Goal: Task Accomplishment & Management: Complete application form

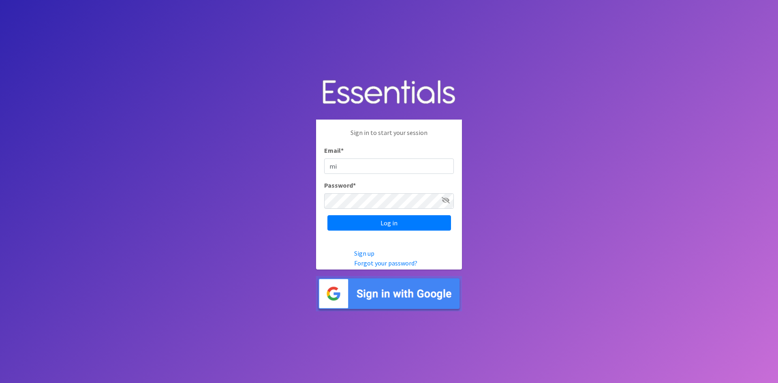
type input "michelle@momshelpingmomsfoundation.org"
click at [327, 215] on input "Log in" at bounding box center [389, 222] width 124 height 15
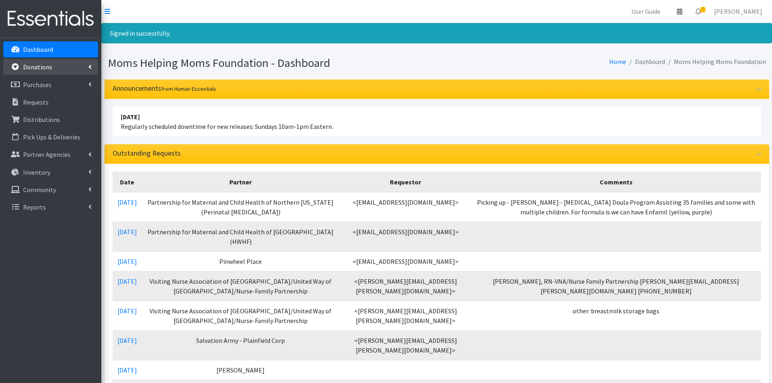
click at [41, 64] on p "Donations" at bounding box center [37, 67] width 29 height 8
click at [39, 83] on link "All Donations" at bounding box center [50, 85] width 95 height 16
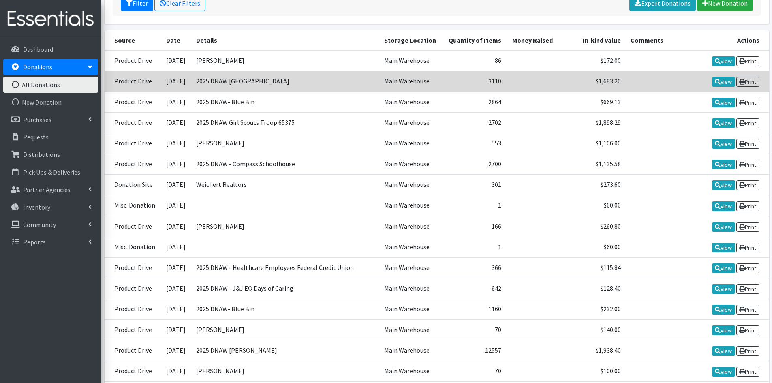
scroll to position [162, 0]
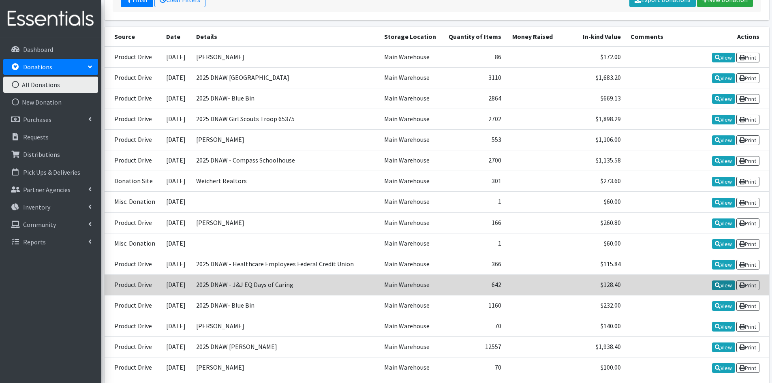
click at [718, 284] on link "View" at bounding box center [723, 285] width 23 height 10
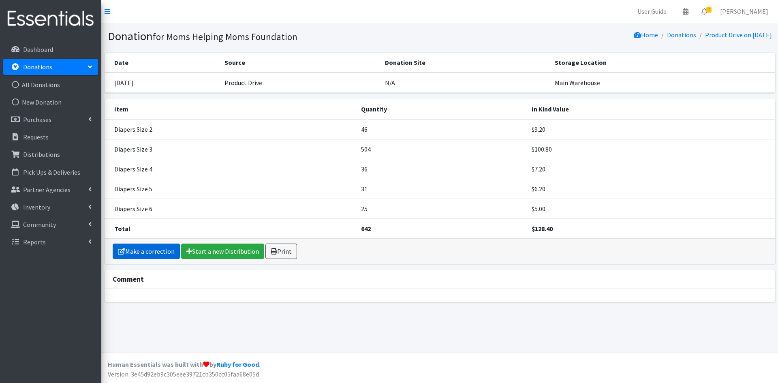
click at [150, 253] on link "Make a correction" at bounding box center [146, 251] width 67 height 15
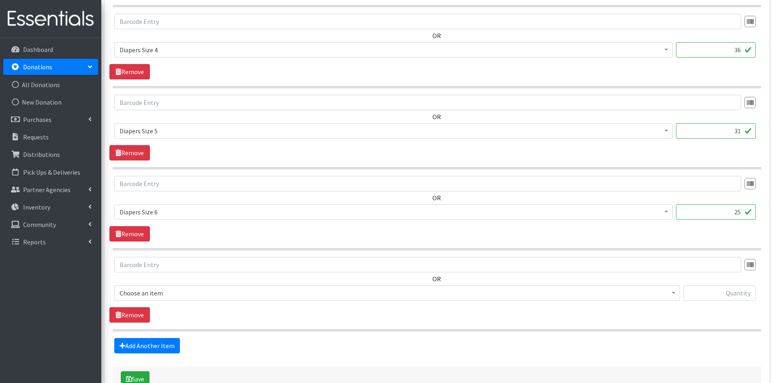
scroll to position [499, 0]
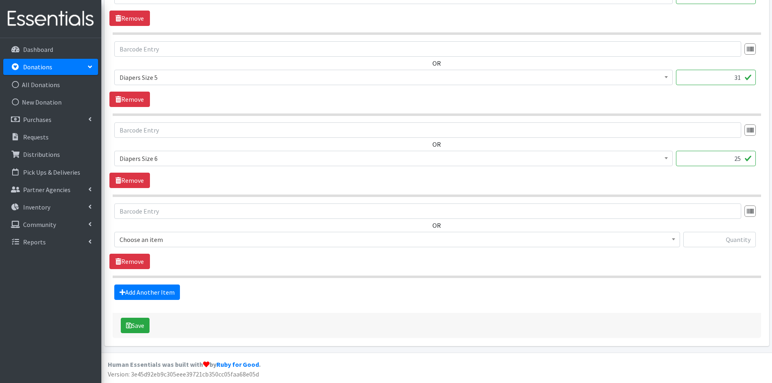
click at [673, 240] on b at bounding box center [673, 239] width 3 height 2
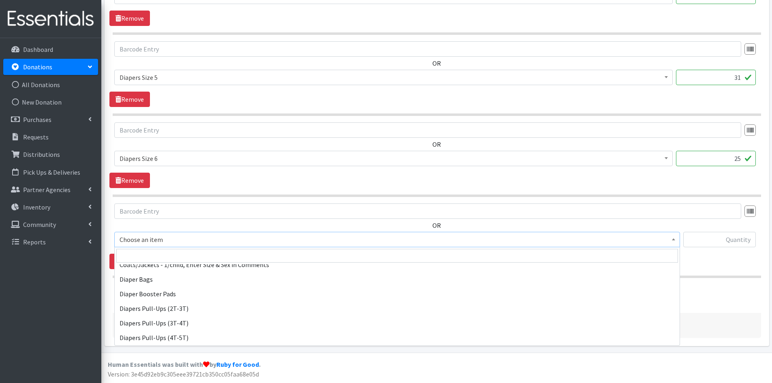
scroll to position [770, 0]
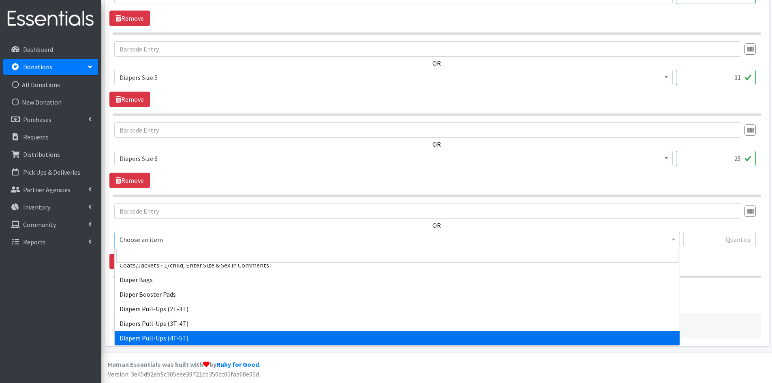
select select "1973"
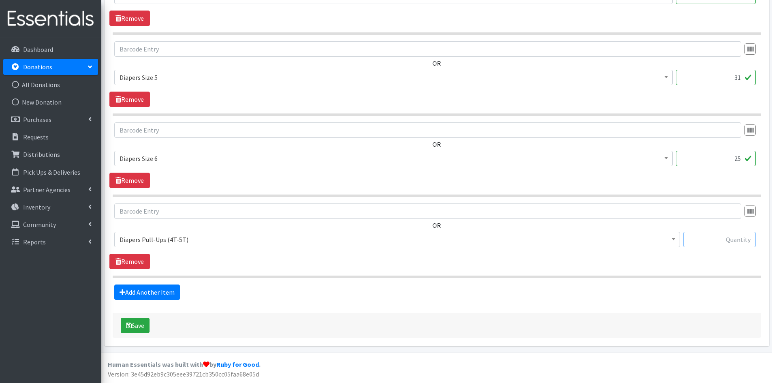
click at [724, 237] on input "text" at bounding box center [719, 239] width 73 height 15
type input "17"
click at [151, 293] on link "Add Another Item" at bounding box center [147, 291] width 66 height 15
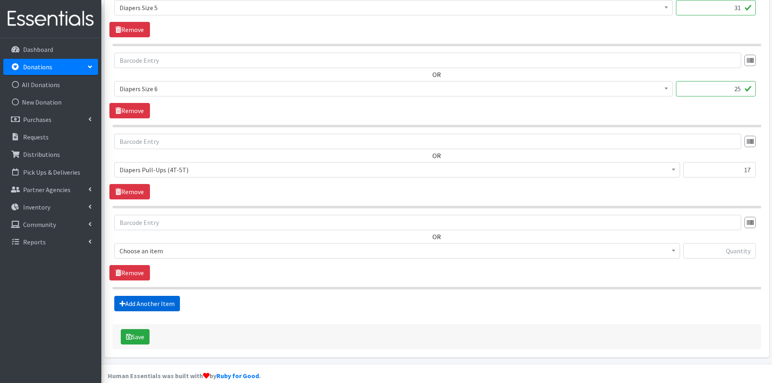
scroll to position [580, 0]
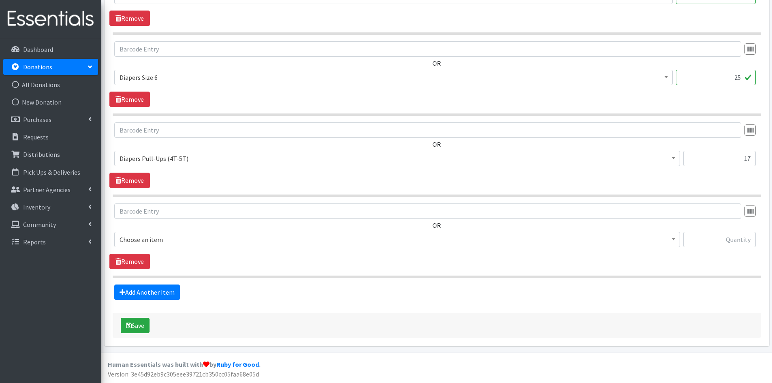
click at [677, 239] on span "Choose an item" at bounding box center [397, 239] width 566 height 15
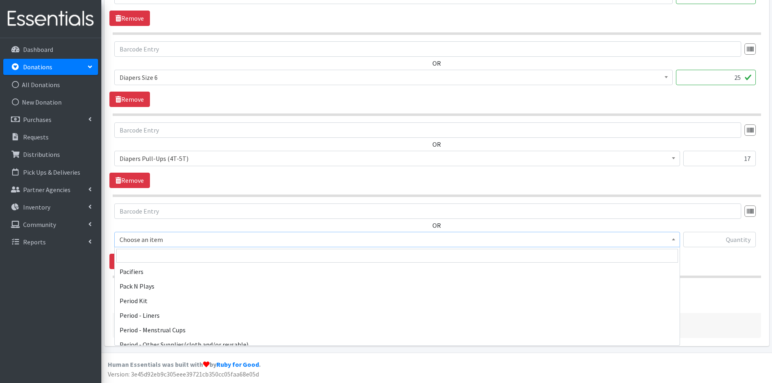
scroll to position [1256, 0]
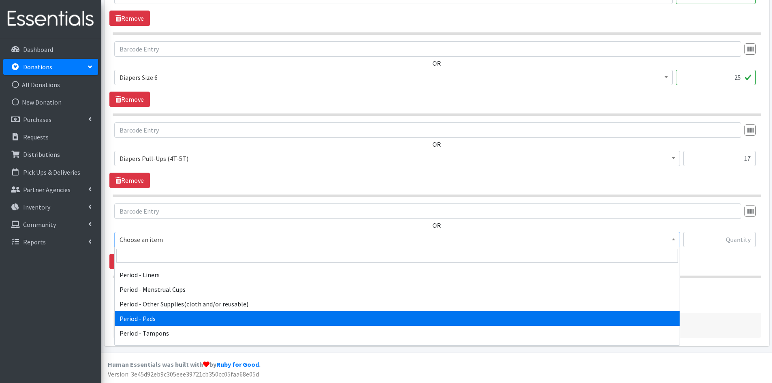
select select "5772"
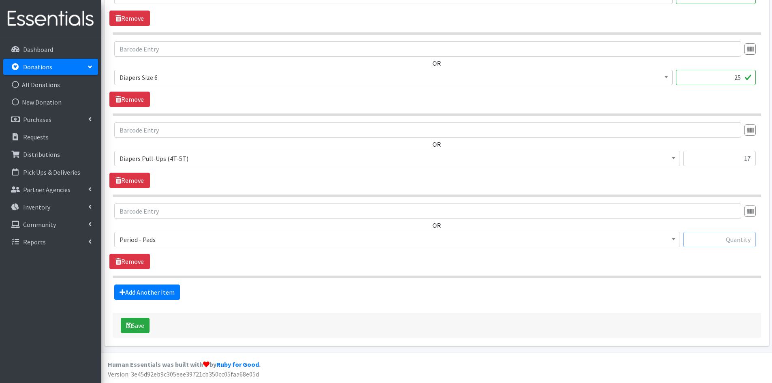
click at [703, 239] on input "text" at bounding box center [719, 239] width 73 height 15
type input "132"
click at [136, 292] on link "Add Another Item" at bounding box center [147, 291] width 66 height 15
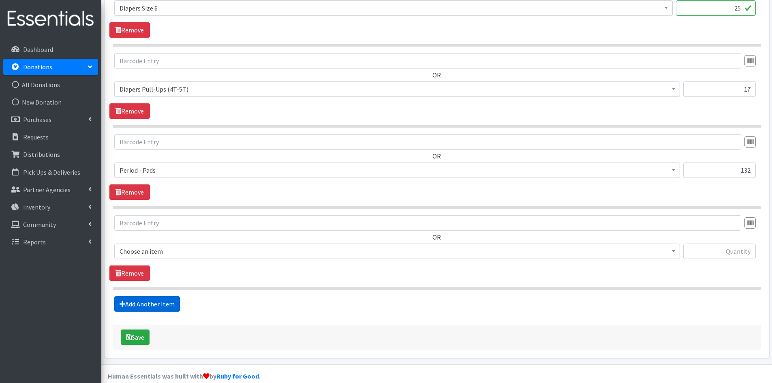
scroll to position [661, 0]
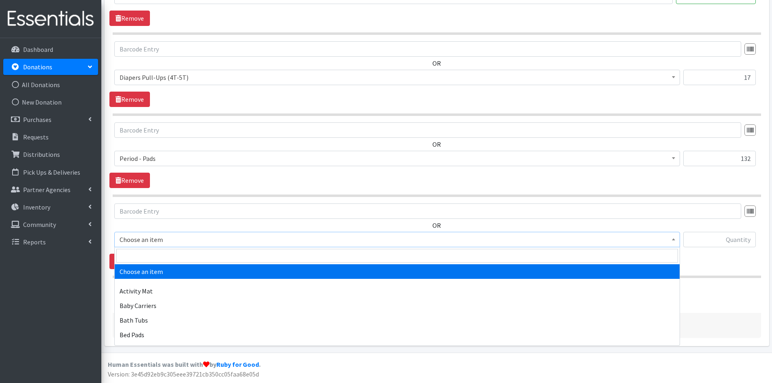
click at [674, 240] on b at bounding box center [673, 239] width 3 height 2
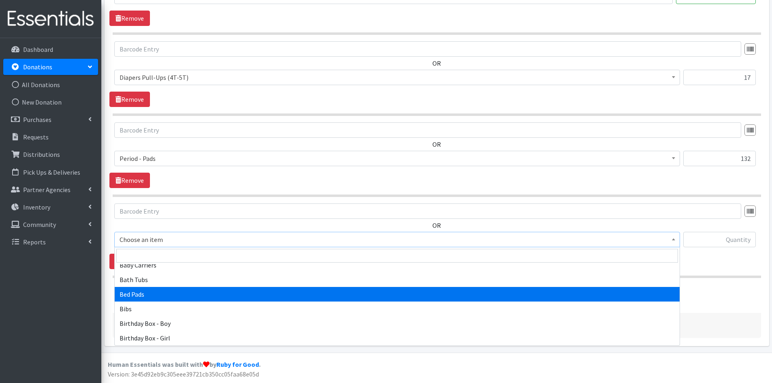
scroll to position [81, 0]
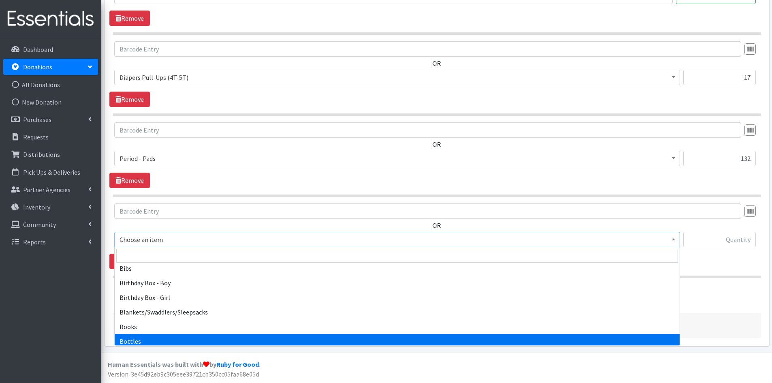
select select "1974"
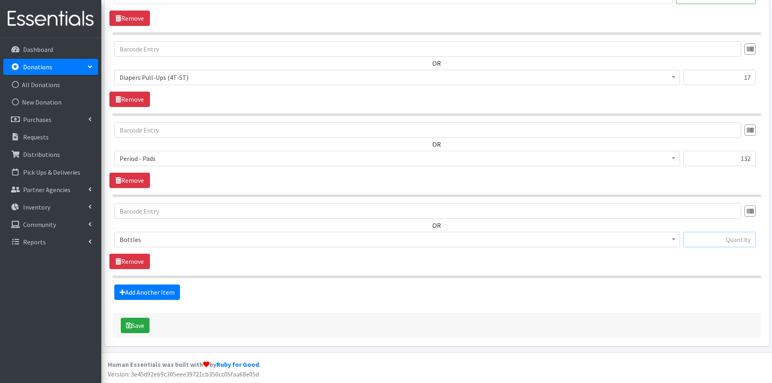
click at [727, 239] on input "text" at bounding box center [719, 239] width 73 height 15
type input "36"
click at [135, 326] on button "Save" at bounding box center [135, 325] width 29 height 15
